Goal: Task Accomplishment & Management: Complete application form

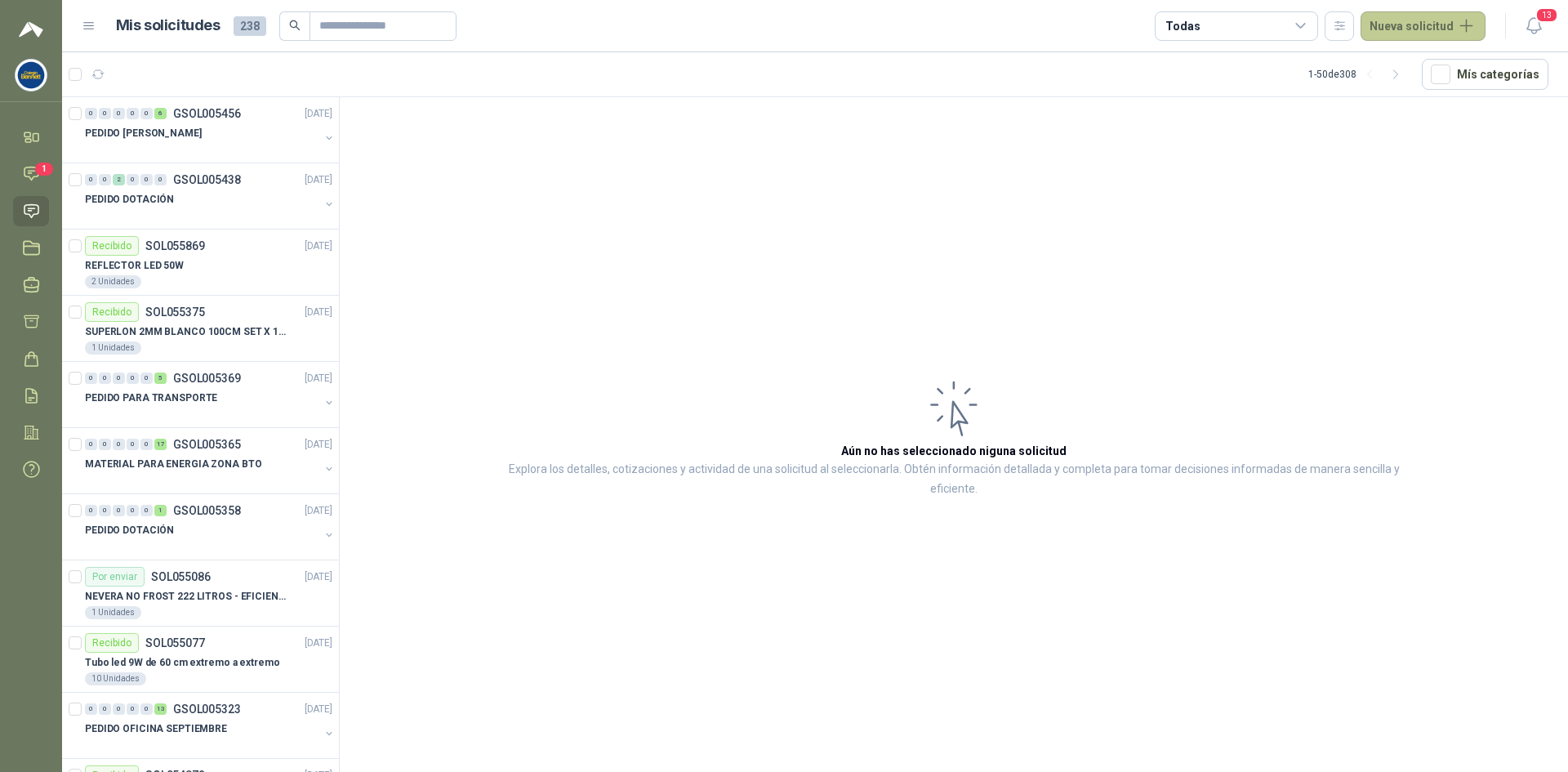
click at [1431, 27] on button "Nueva solicitud" at bounding box center [1423, 26] width 125 height 29
click at [1460, 61] on link "Solicitud" at bounding box center [1442, 66] width 139 height 28
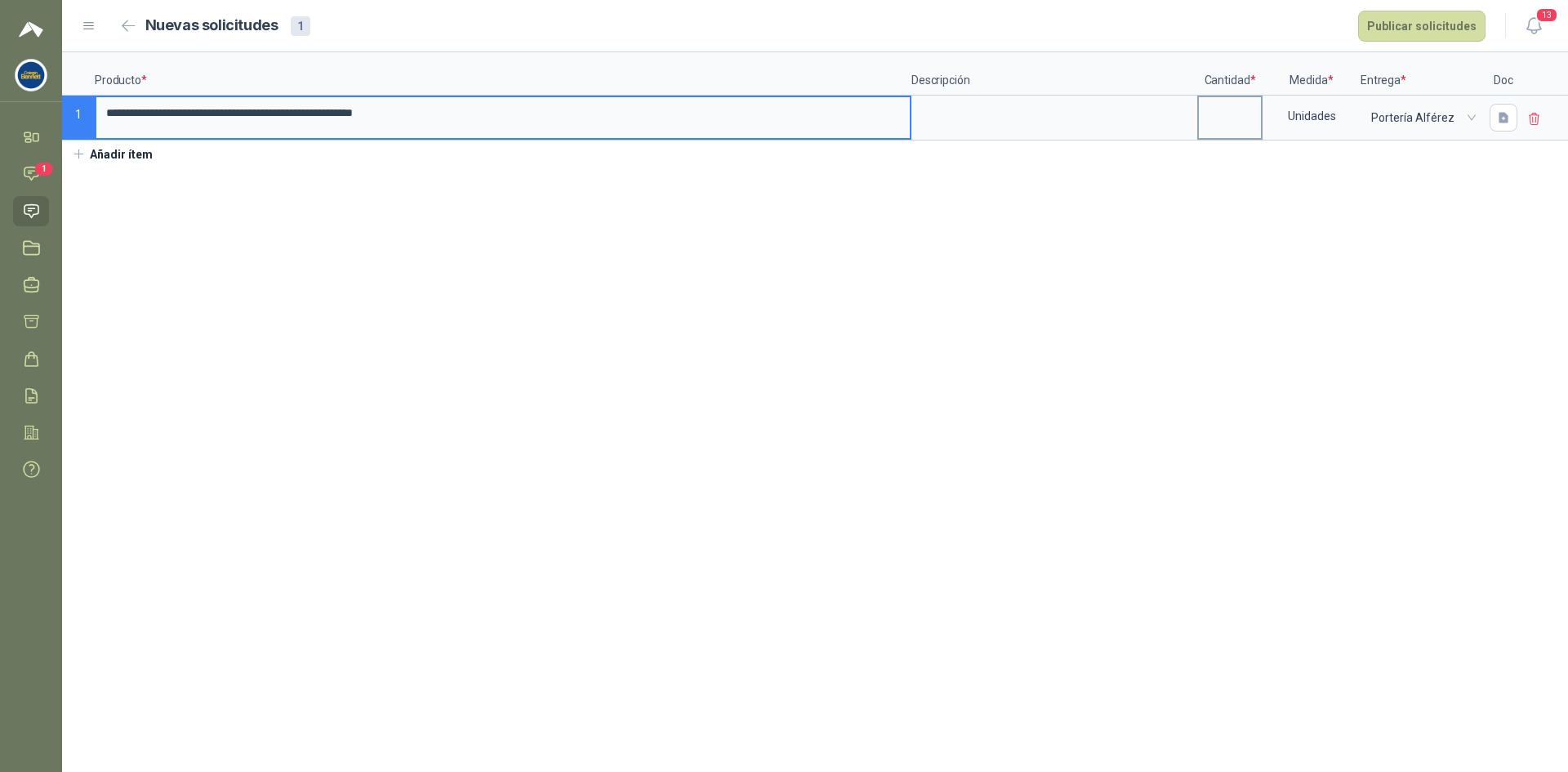
click at [1217, 124] on input at bounding box center [1230, 113] width 62 height 32
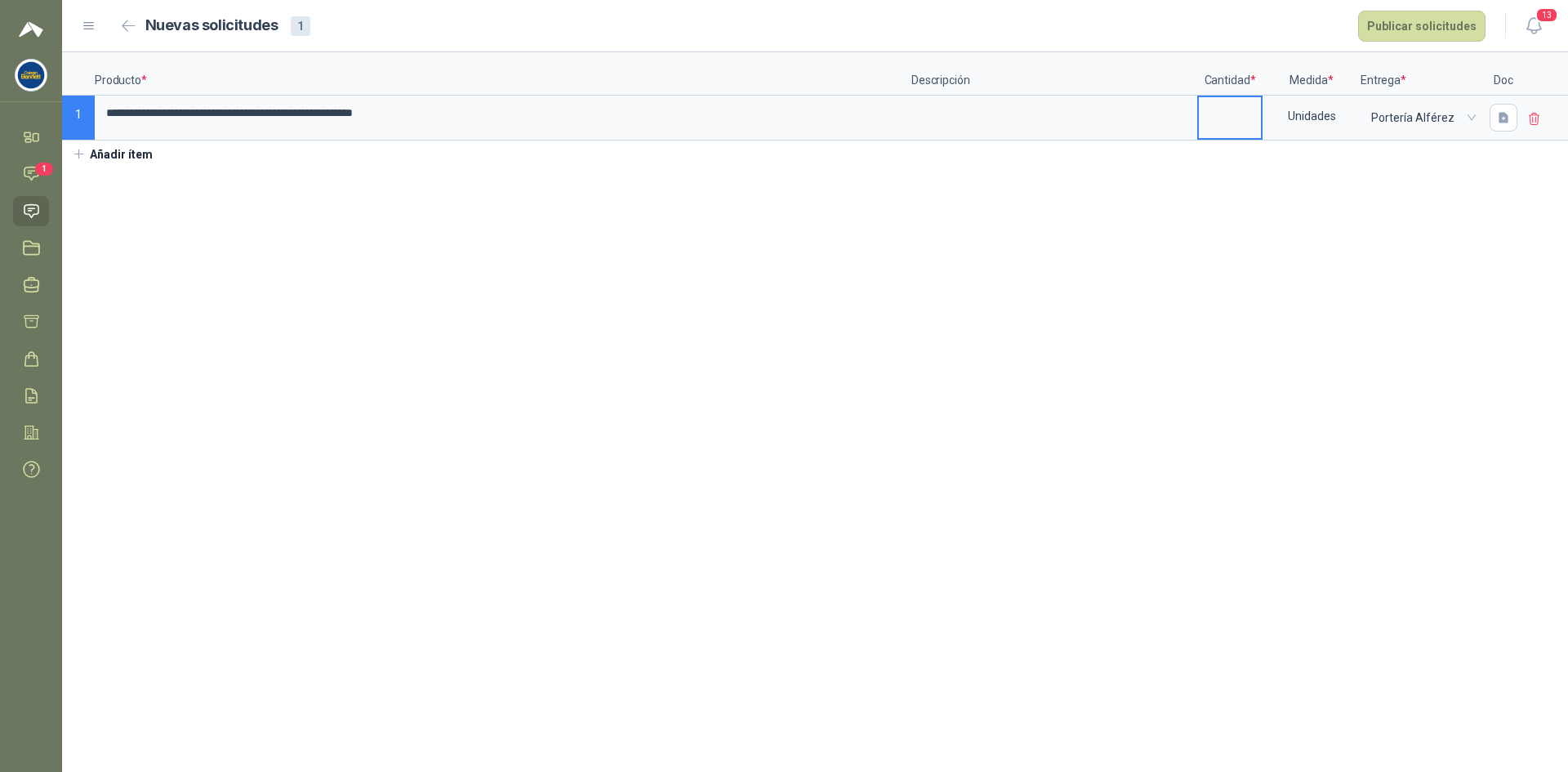
type input "*"
click at [1441, 26] on button "Publicar solicitudes" at bounding box center [1421, 26] width 127 height 31
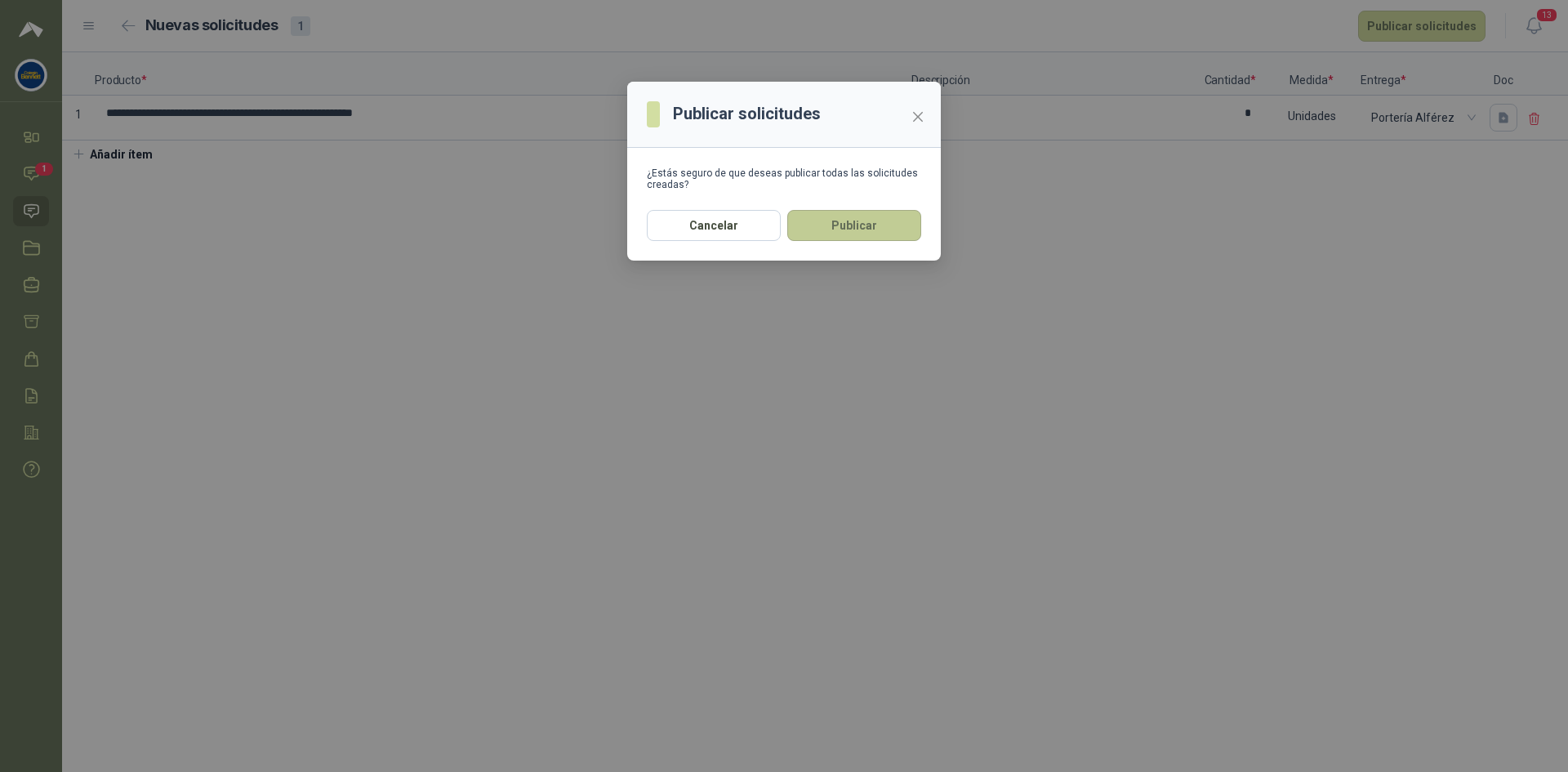
click at [861, 222] on button "Publicar" at bounding box center [854, 225] width 134 height 31
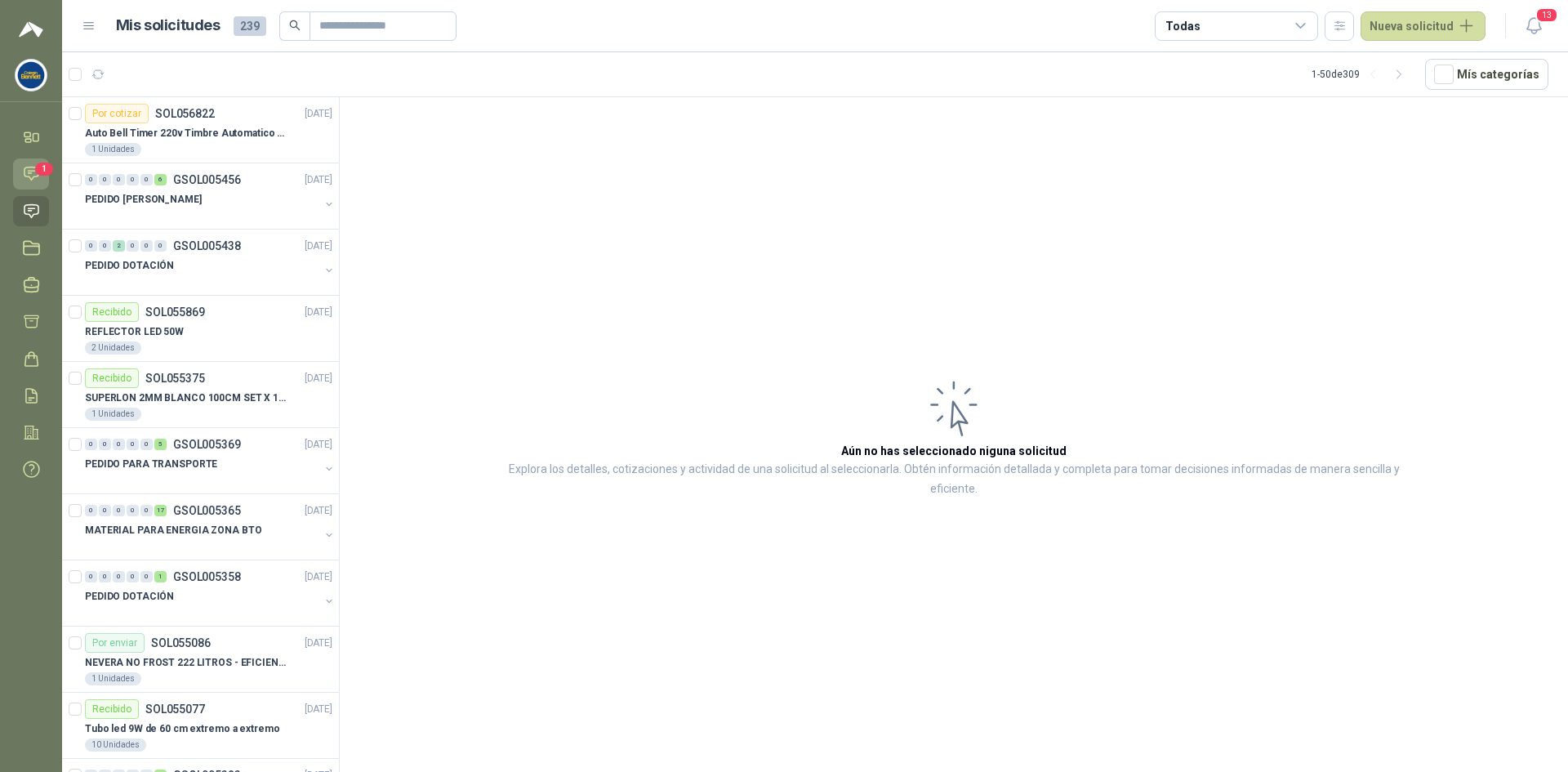
click at [33, 171] on icon at bounding box center [31, 174] width 14 height 13
